Goal: Task Accomplishment & Management: Use online tool/utility

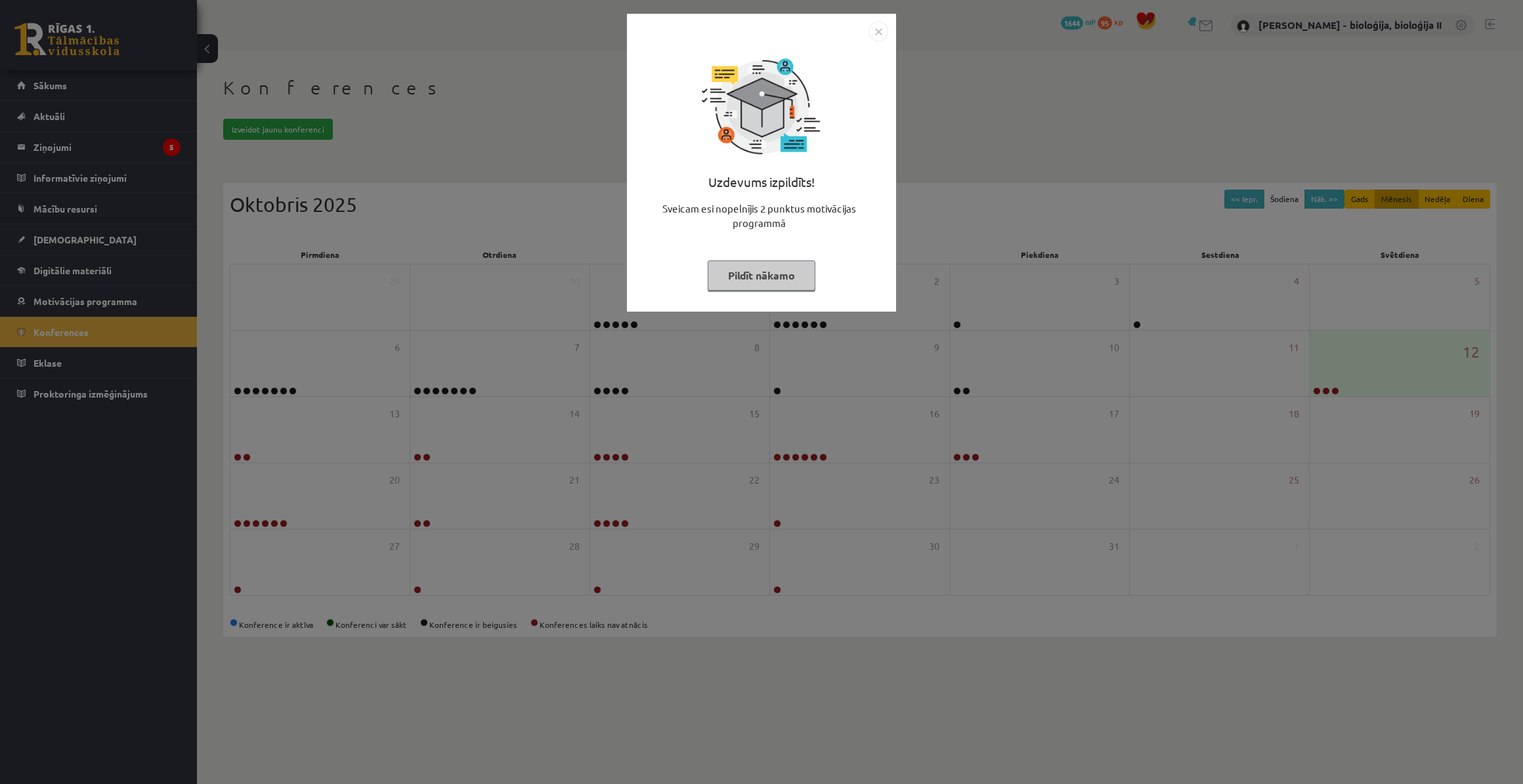
click at [801, 284] on button "Pildīt nākamo" at bounding box center [762, 275] width 107 height 30
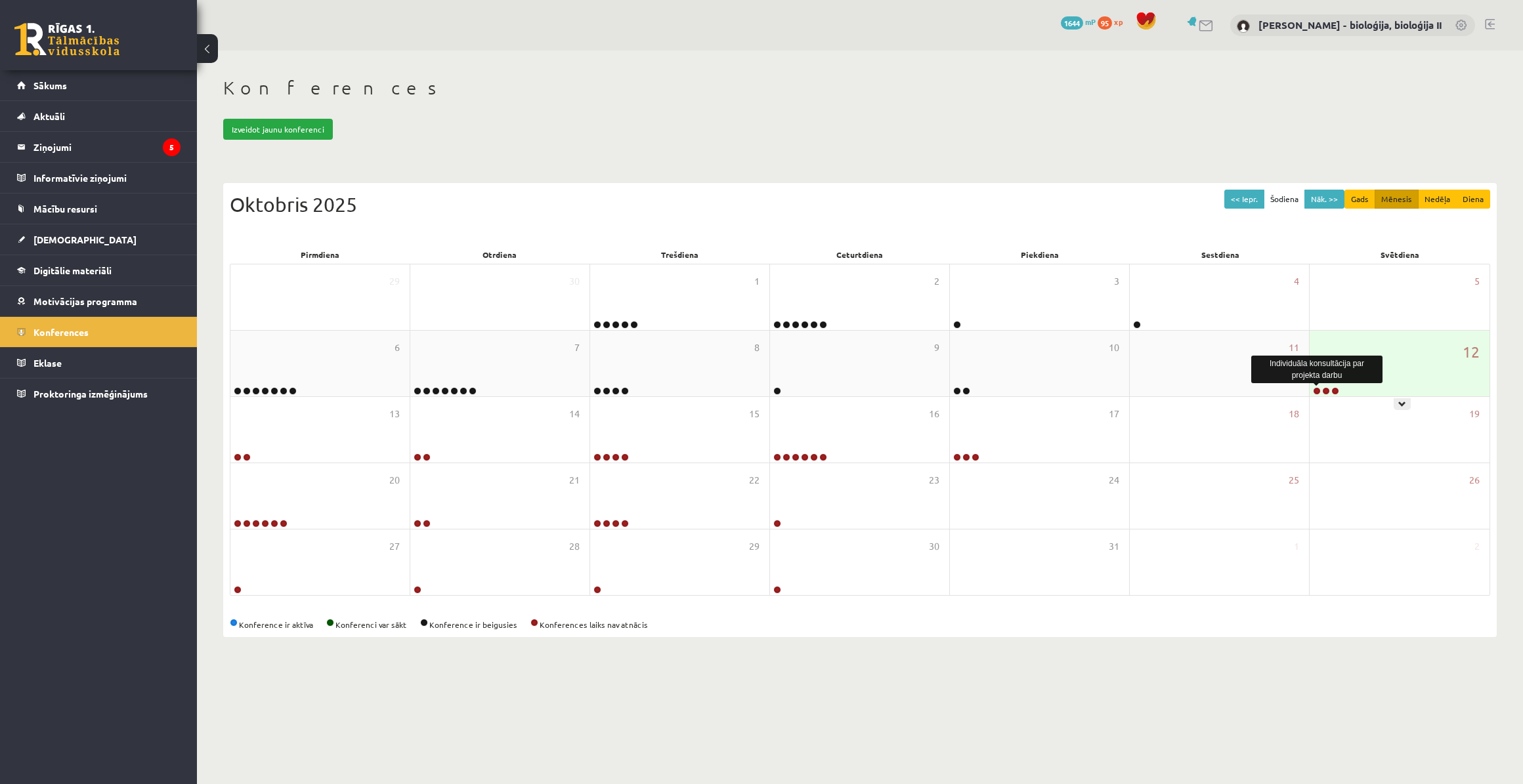
click at [1317, 392] on link at bounding box center [1317, 391] width 8 height 8
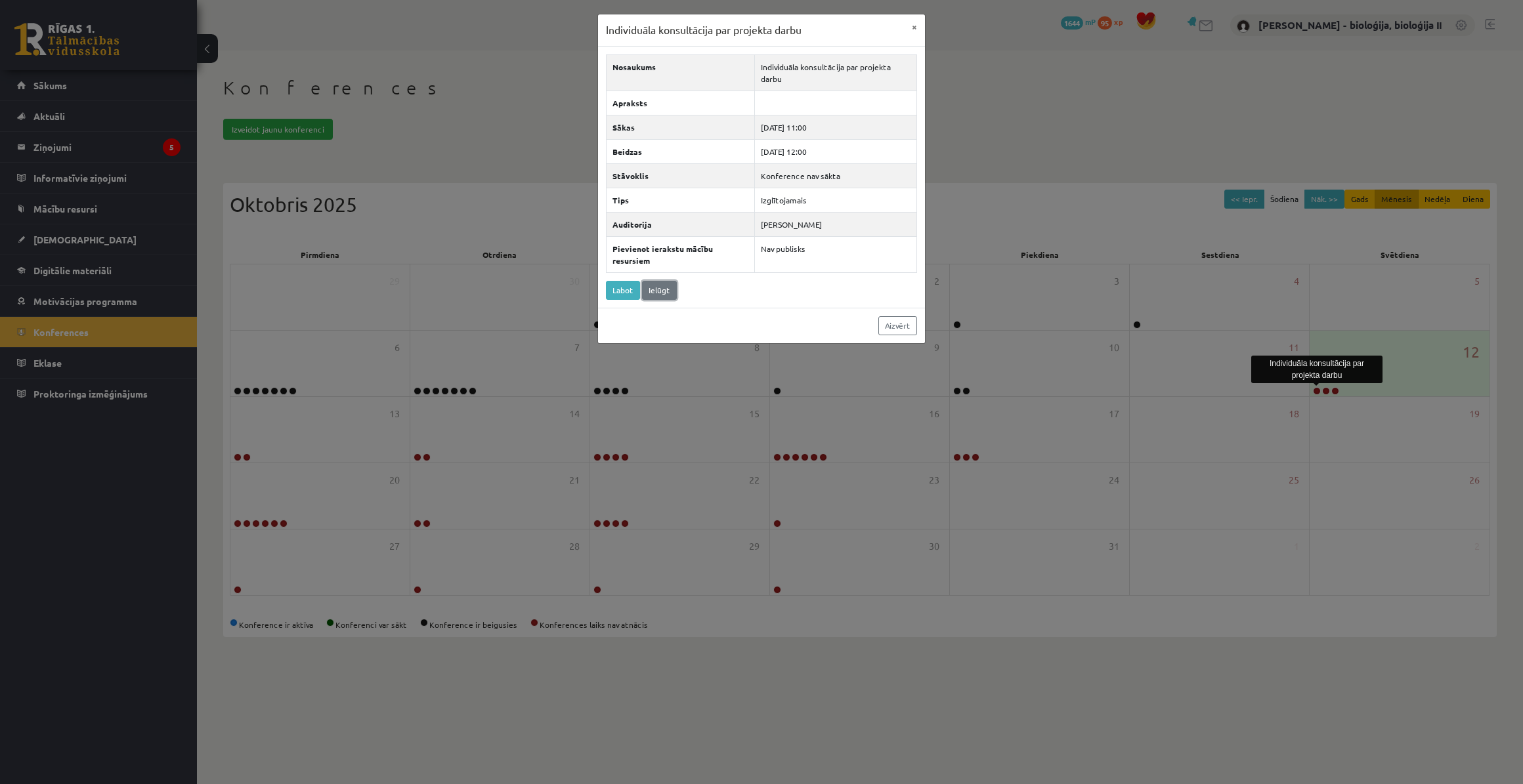
click at [657, 291] on link "Ielūgt" at bounding box center [659, 290] width 35 height 19
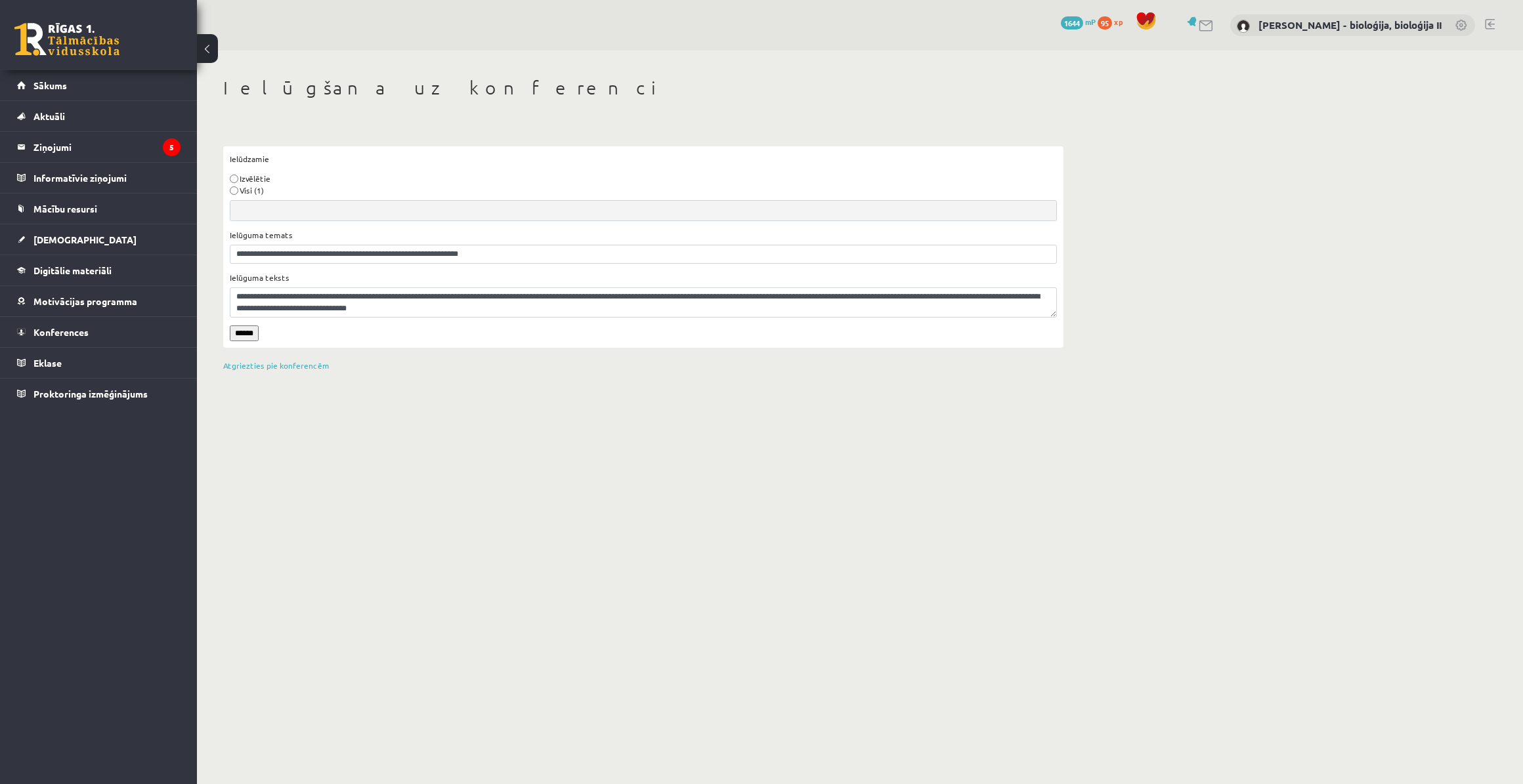
click at [247, 332] on input "******" at bounding box center [244, 333] width 29 height 15
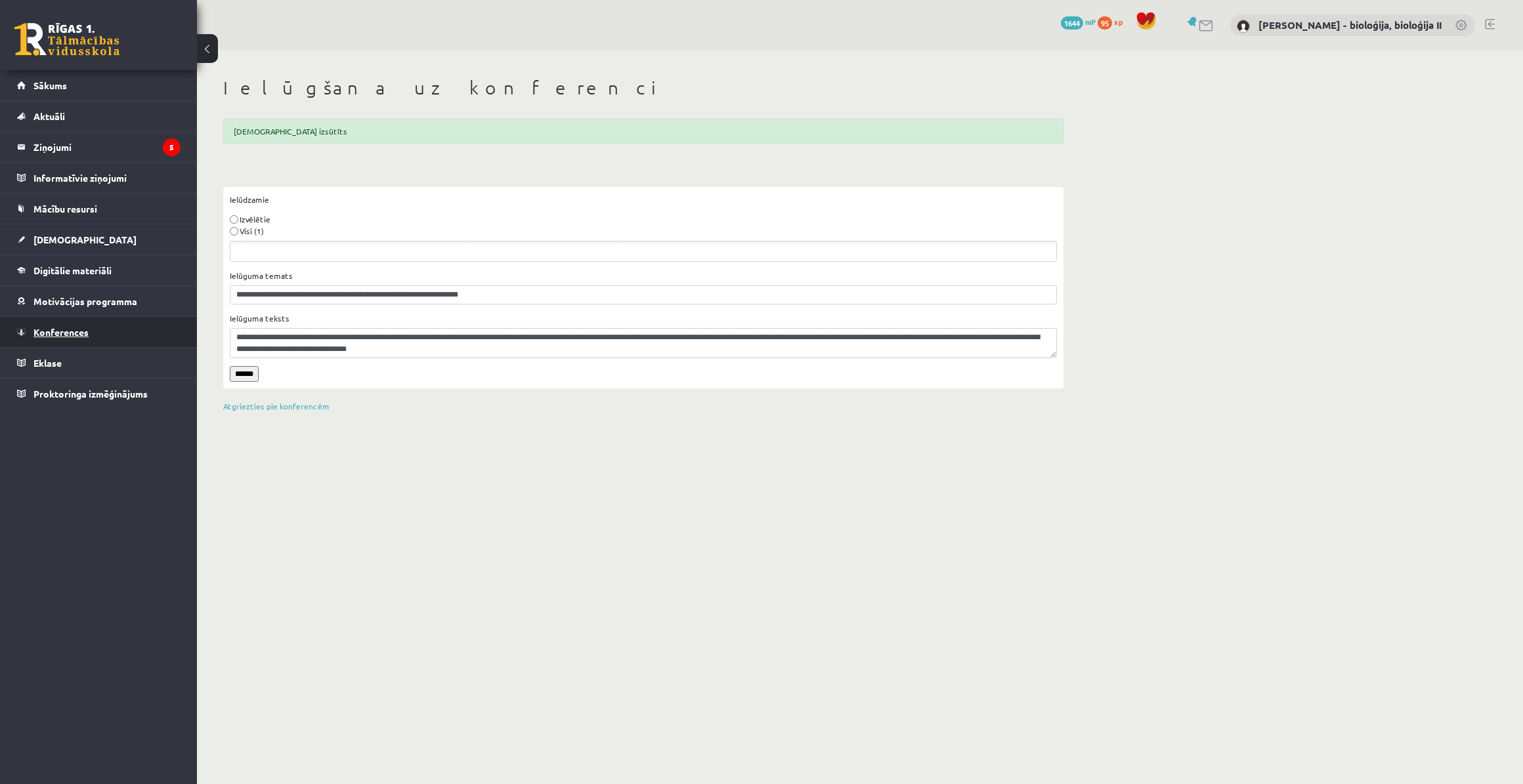
click at [46, 334] on span "Konferences" at bounding box center [61, 332] width 55 height 12
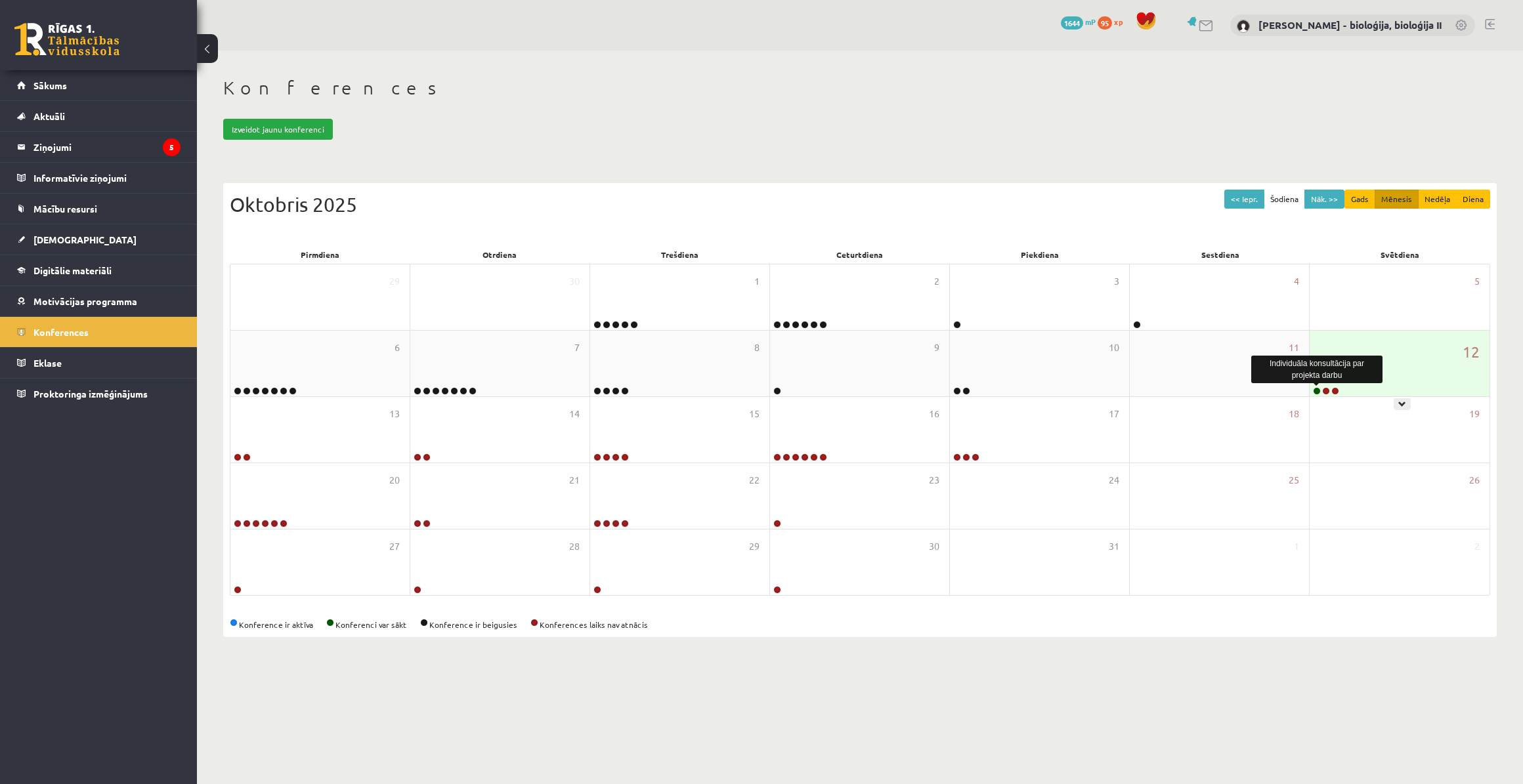
click at [1316, 391] on link at bounding box center [1317, 391] width 8 height 8
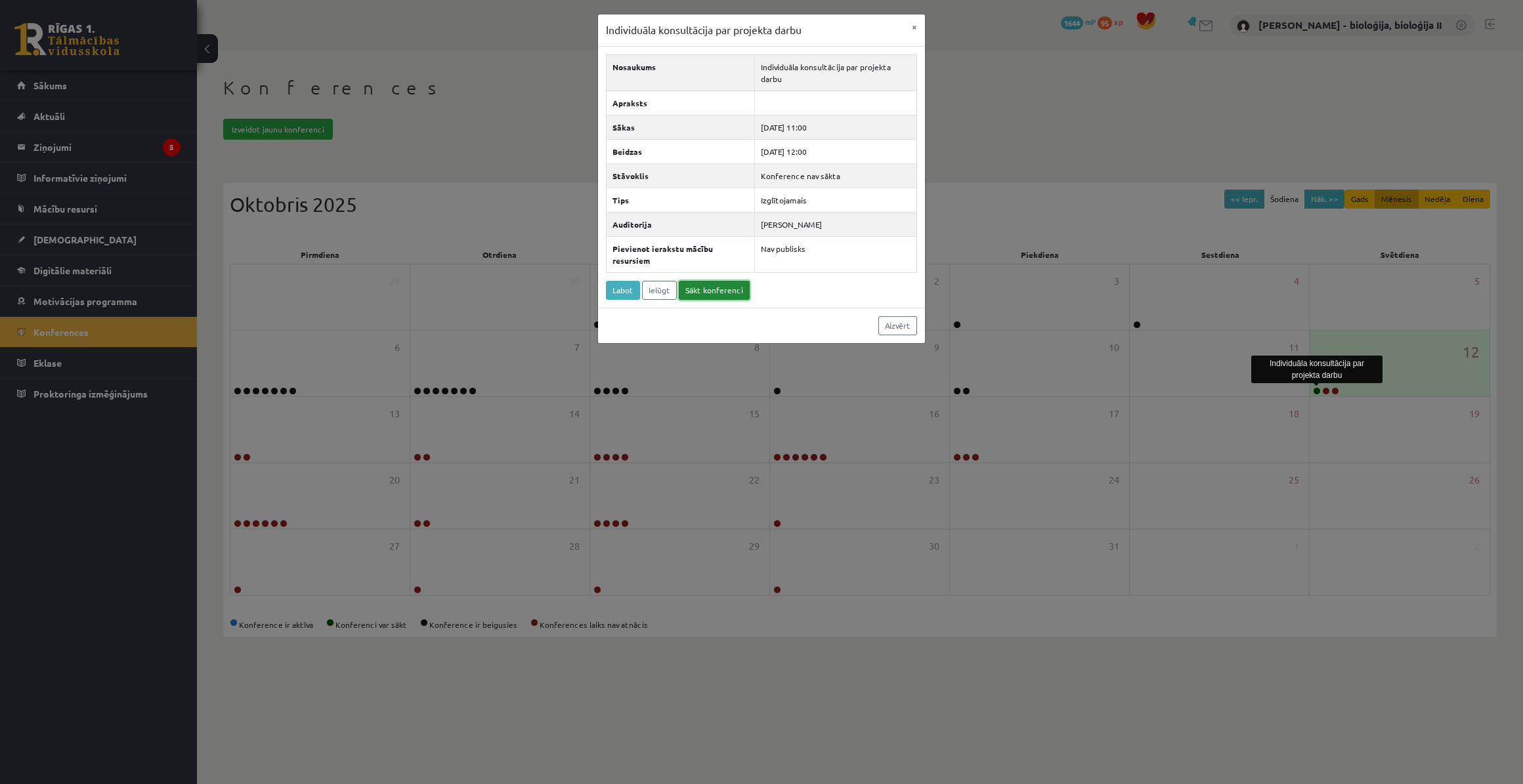
click at [703, 288] on link "Sākt konferenci" at bounding box center [713, 290] width 71 height 19
